Goal: Task Accomplishment & Management: Use online tool/utility

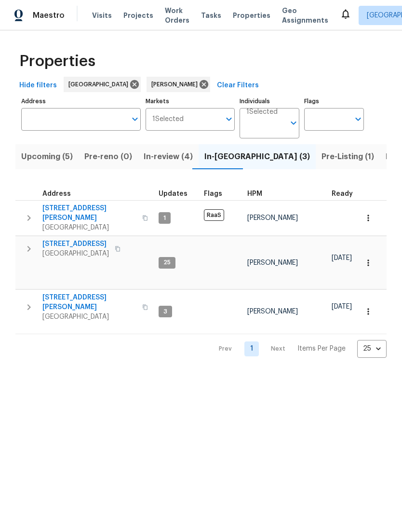
click at [83, 211] on span "2112 Dewberry Ln" at bounding box center [89, 212] width 94 height 19
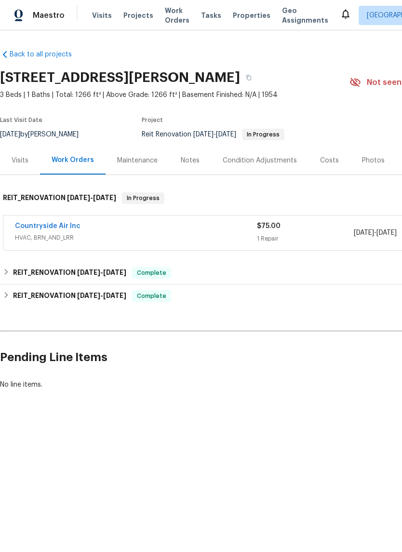
click at [77, 227] on link "Countryside Air Inc" at bounding box center [48, 226] width 66 height 7
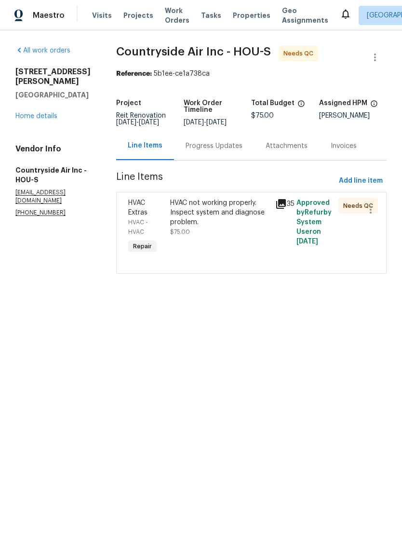
click at [216, 225] on div "HVAC not working properly. Inspect system and diagnose problem." at bounding box center [219, 212] width 99 height 29
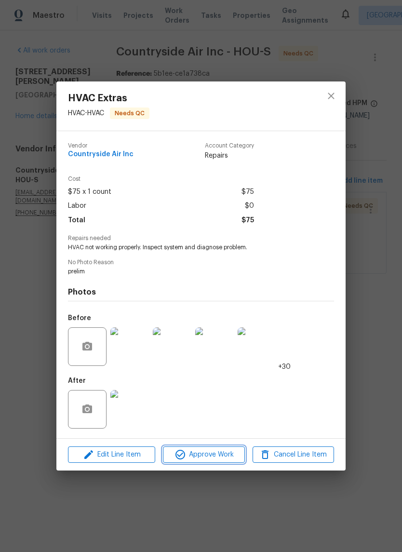
click at [221, 454] on span "Approve Work" at bounding box center [204, 455] width 76 height 12
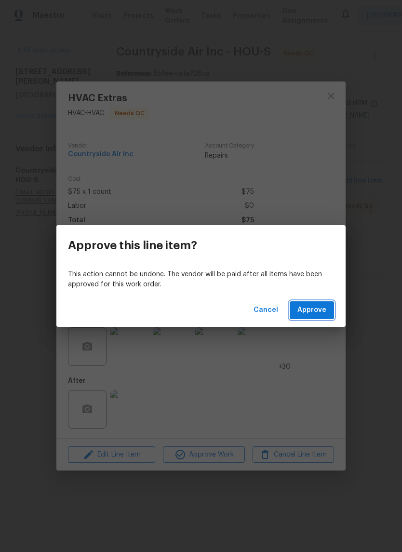
click at [324, 307] on span "Approve" at bounding box center [311, 310] width 29 height 12
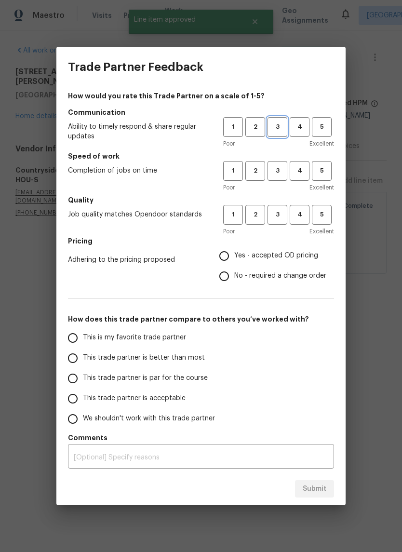
click at [280, 126] on span "3" at bounding box center [277, 126] width 18 height 11
click at [283, 161] on button "3" at bounding box center [277, 171] width 20 height 20
click at [281, 212] on span "3" at bounding box center [277, 214] width 18 height 11
click at [232, 249] on input "Yes - accepted OD pricing" at bounding box center [224, 256] width 20 height 20
radio input "true"
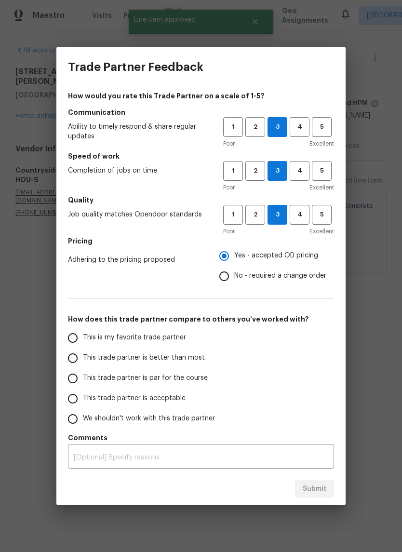
click at [160, 380] on span "This trade partner is par for the course" at bounding box center [145, 378] width 125 height 10
click at [83, 380] on input "This trade partner is par for the course" at bounding box center [73, 378] width 20 height 20
click at [322, 489] on span "Submit" at bounding box center [315, 489] width 24 height 12
radio input "true"
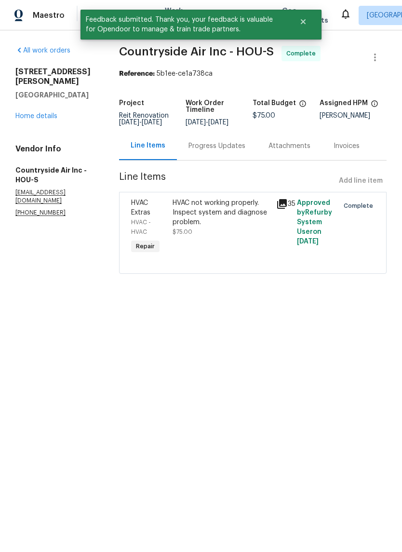
click at [69, 122] on div "All work orders 2112 Dewberry Ln Pasadena, TX 77502 Home details Vendor Info Co…" at bounding box center [55, 131] width 80 height 171
click at [69, 121] on div "All work orders 2112 Dewberry Ln Pasadena, TX 77502 Home details Vendor Info Co…" at bounding box center [55, 131] width 80 height 171
click at [46, 113] on link "Home details" at bounding box center [36, 116] width 42 height 7
